Goal: Task Accomplishment & Management: Manage account settings

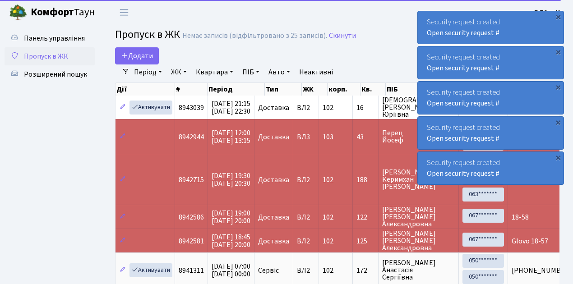
select select "25"
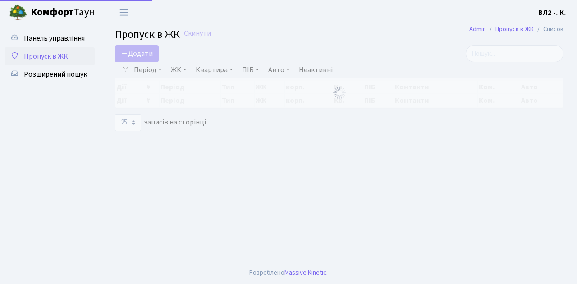
select select "25"
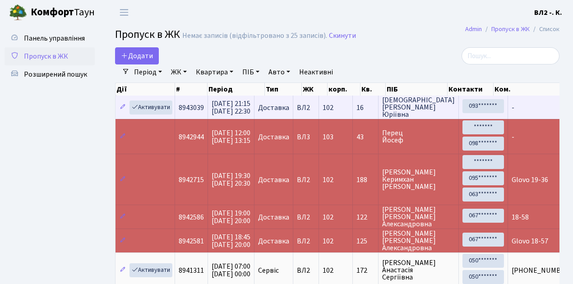
click at [353, 116] on td "102" at bounding box center [336, 107] width 34 height 23
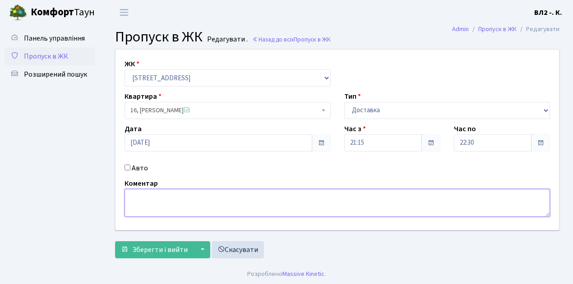
click at [129, 193] on textarea at bounding box center [336, 203] width 425 height 28
type textarea "Glovo 21-32"
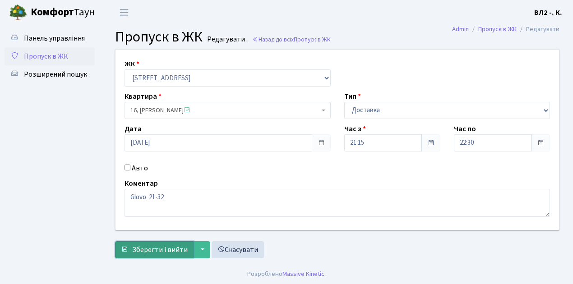
click at [136, 250] on span "Зберегти і вийти" at bounding box center [159, 250] width 55 height 10
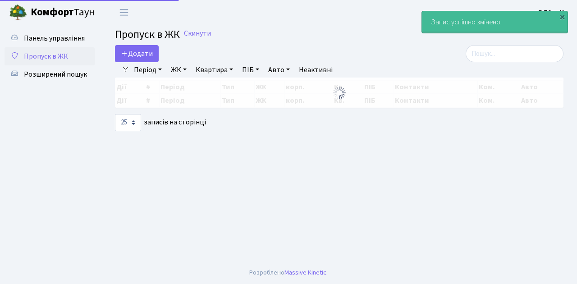
select select "25"
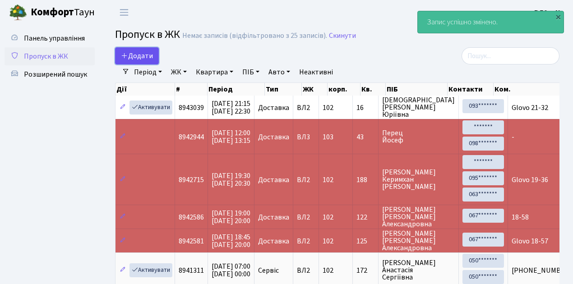
click at [152, 62] on link "Додати" at bounding box center [137, 55] width 44 height 17
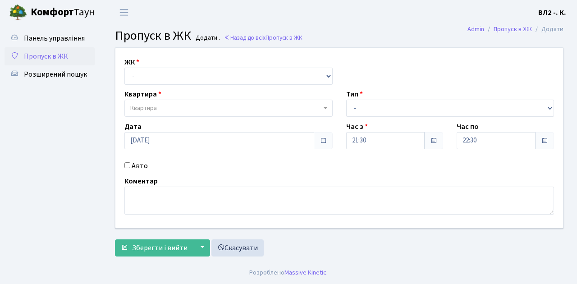
click at [47, 56] on span "Пропуск в ЖК" at bounding box center [46, 56] width 44 height 10
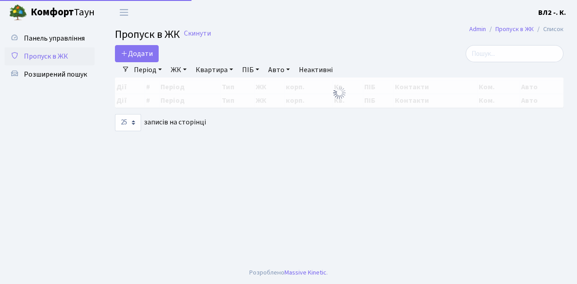
select select "25"
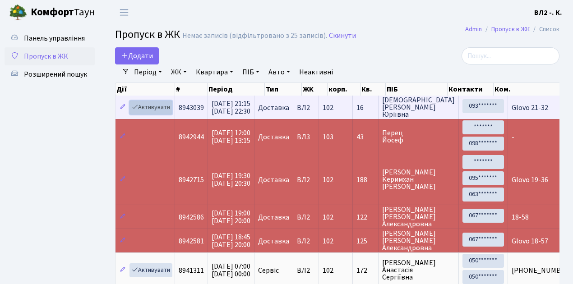
click at [168, 114] on link "Активувати" at bounding box center [150, 108] width 43 height 14
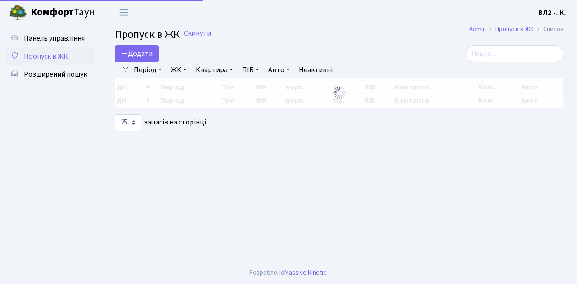
select select "25"
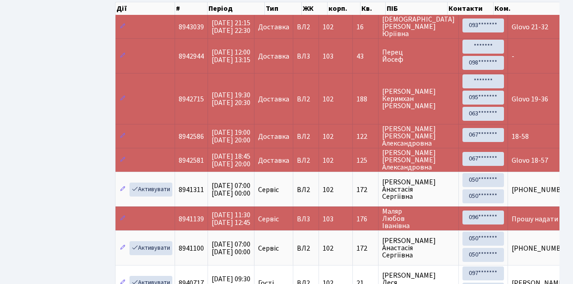
scroll to position [90, 0]
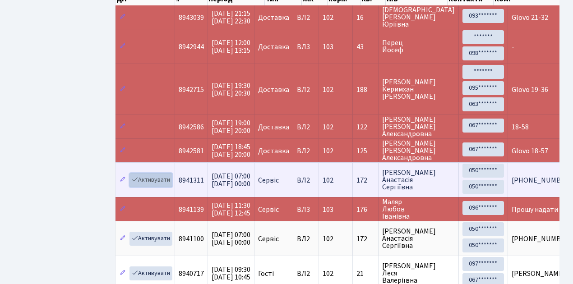
click at [168, 183] on link "Активувати" at bounding box center [150, 180] width 43 height 14
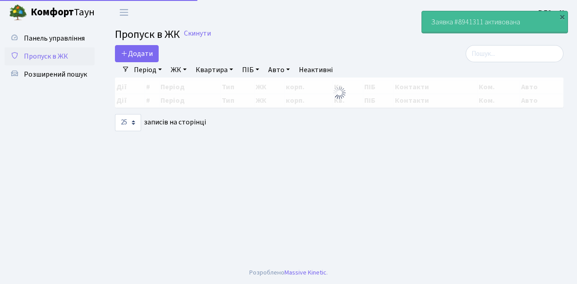
select select "25"
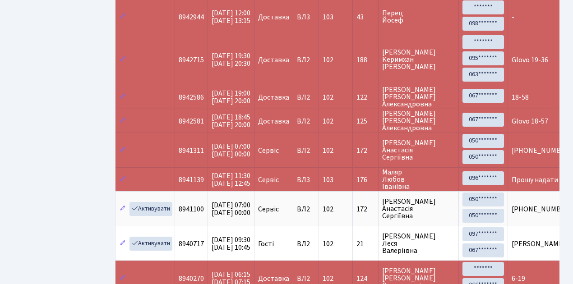
scroll to position [120, 0]
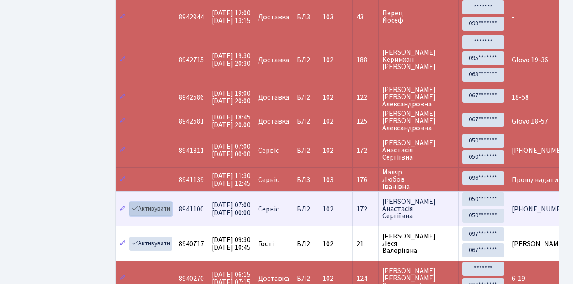
click at [170, 211] on link "Активувати" at bounding box center [150, 209] width 43 height 14
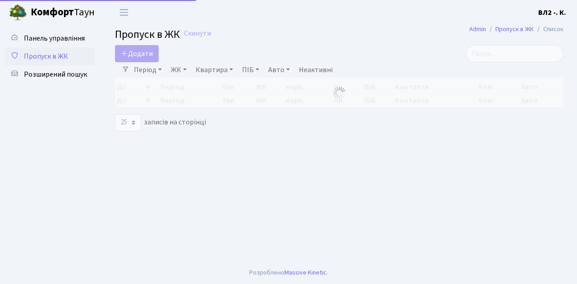
select select "25"
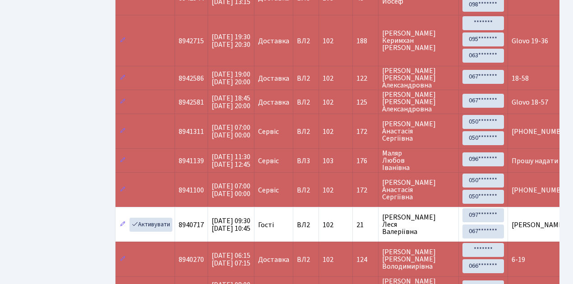
scroll to position [150, 0]
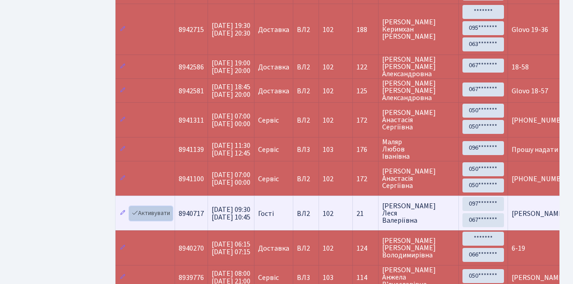
click at [170, 215] on link "Активувати" at bounding box center [150, 214] width 43 height 14
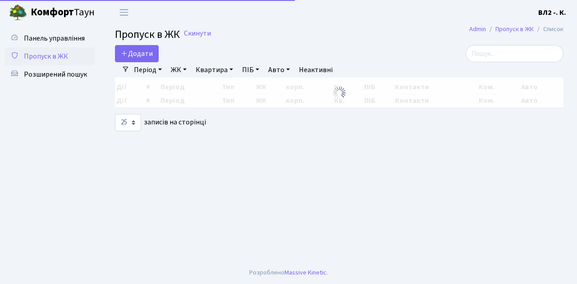
select select "25"
